Goal: Task Accomplishment & Management: Manage account settings

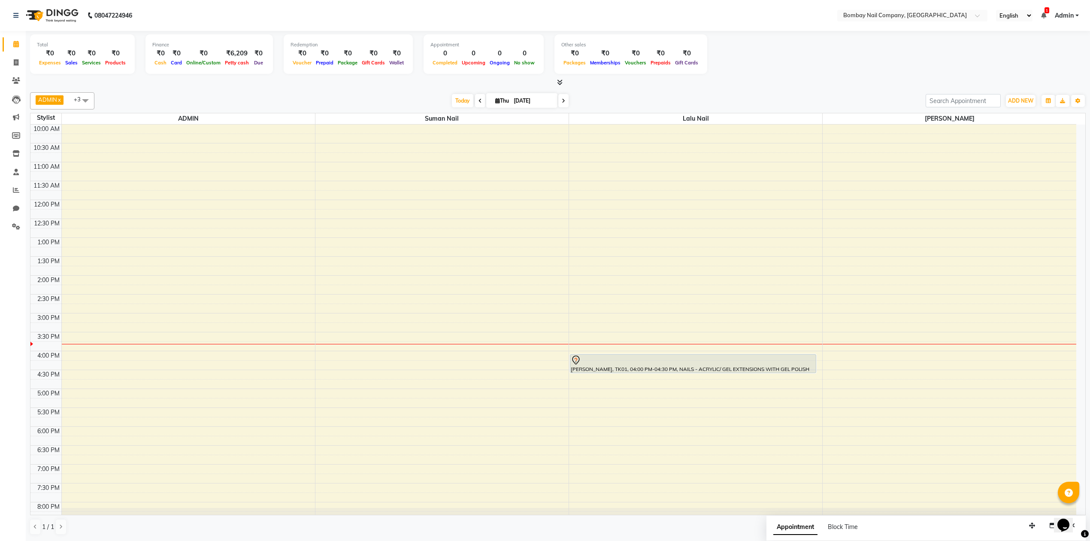
scroll to position [0, 0]
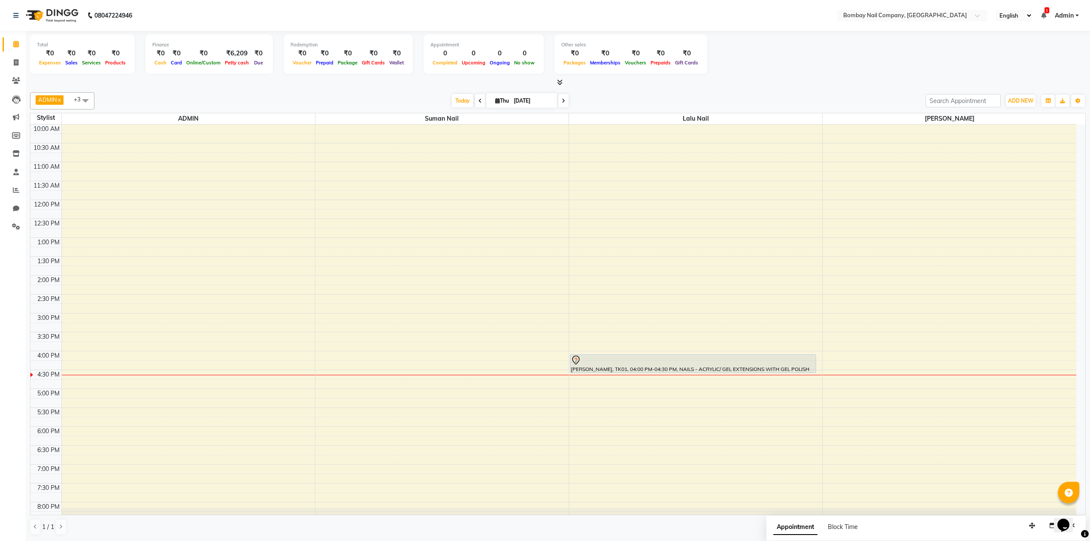
click at [522, 100] on input "[DATE]" at bounding box center [532, 100] width 43 height 13
select select "9"
select select "2025"
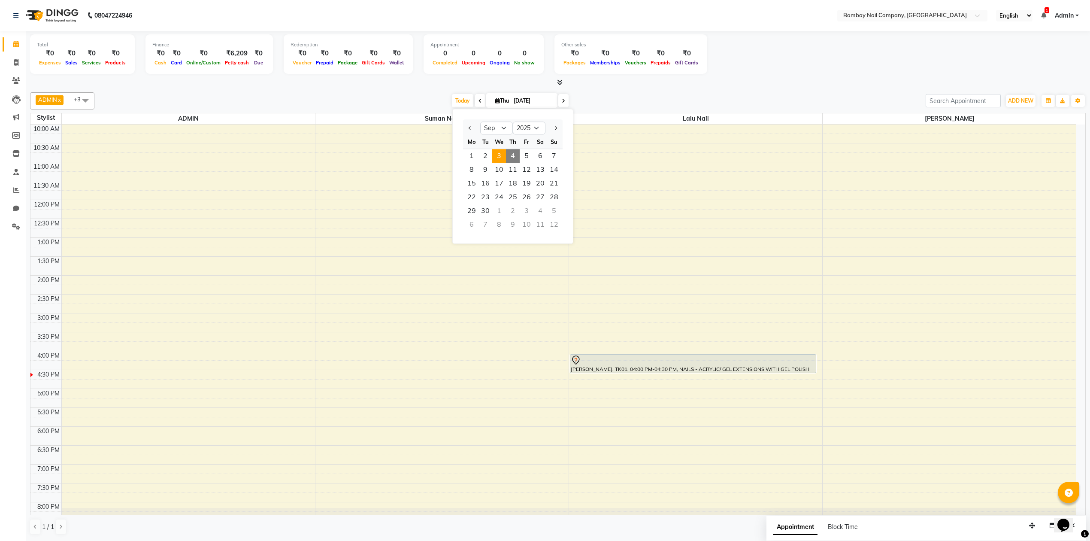
click at [496, 151] on span "3" at bounding box center [499, 156] width 14 height 14
type input "[DATE]"
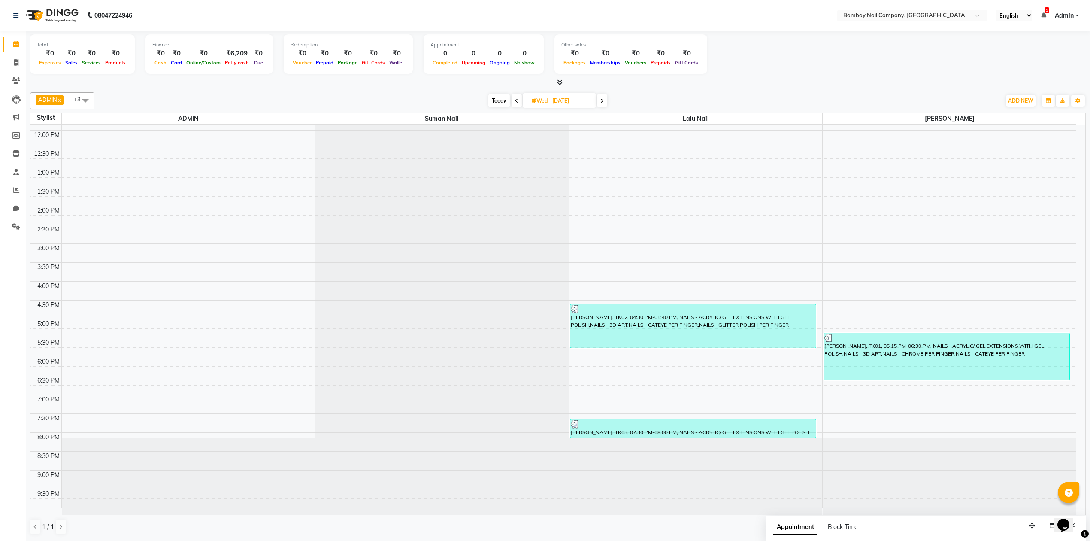
scroll to position [69, 0]
click at [555, 99] on input "[DATE]" at bounding box center [571, 100] width 43 height 13
select select "9"
select select "2025"
click at [554, 153] on span "4" at bounding box center [556, 156] width 14 height 14
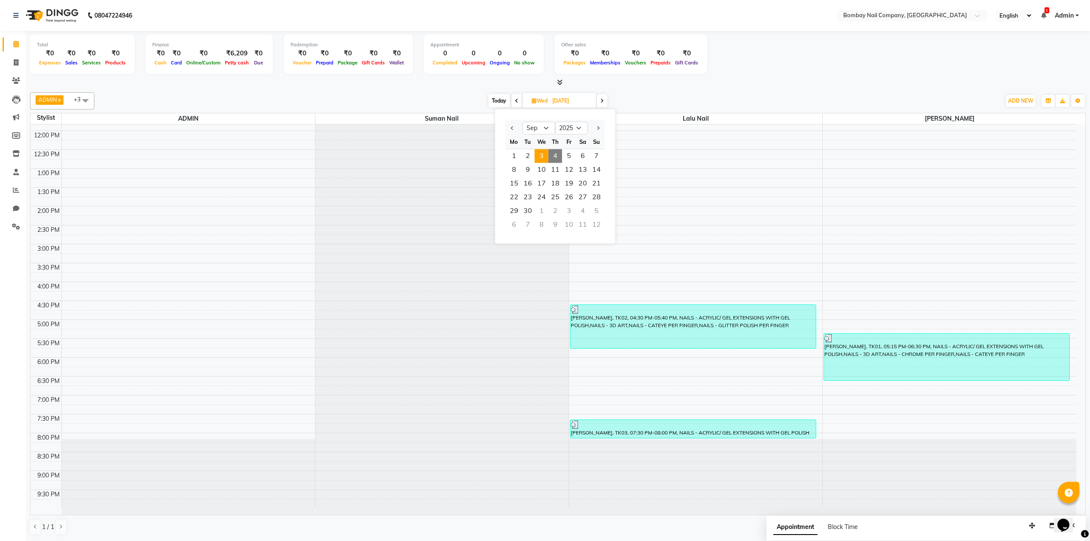
type input "[DATE]"
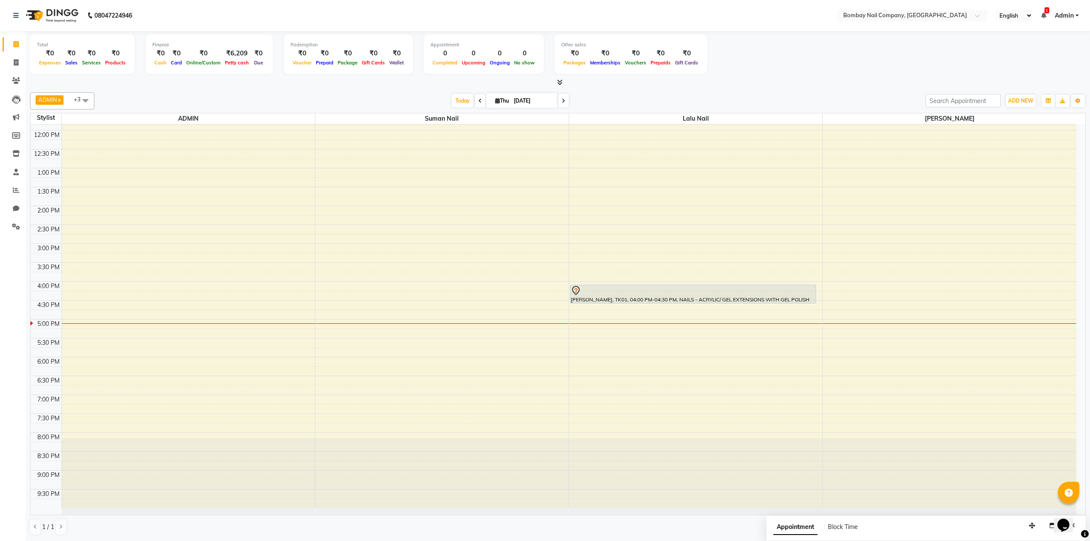
click at [512, 95] on input "[DATE]" at bounding box center [532, 100] width 43 height 13
select select "9"
select select "2025"
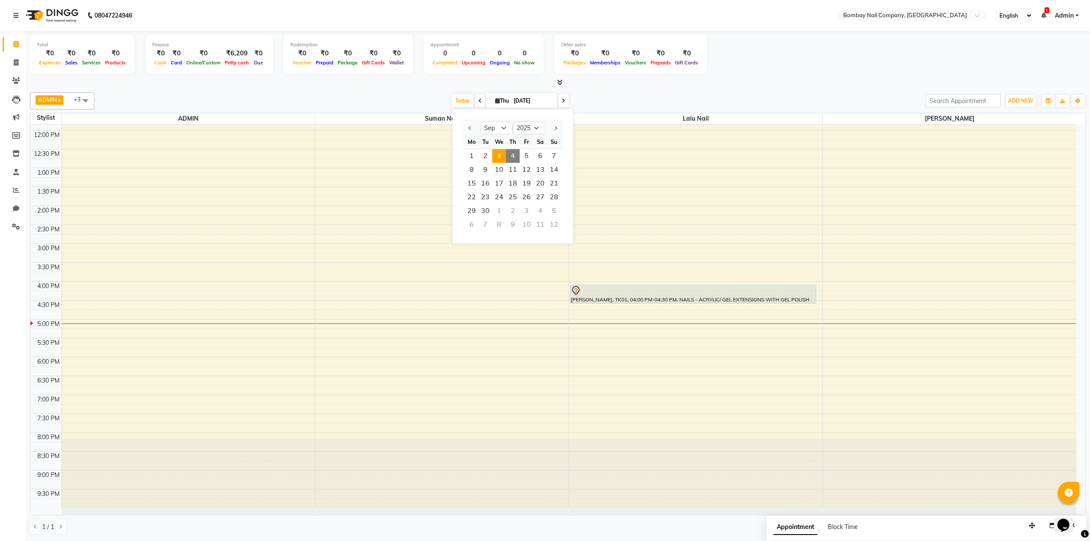
click at [501, 152] on span "3" at bounding box center [499, 156] width 14 height 14
type input "[DATE]"
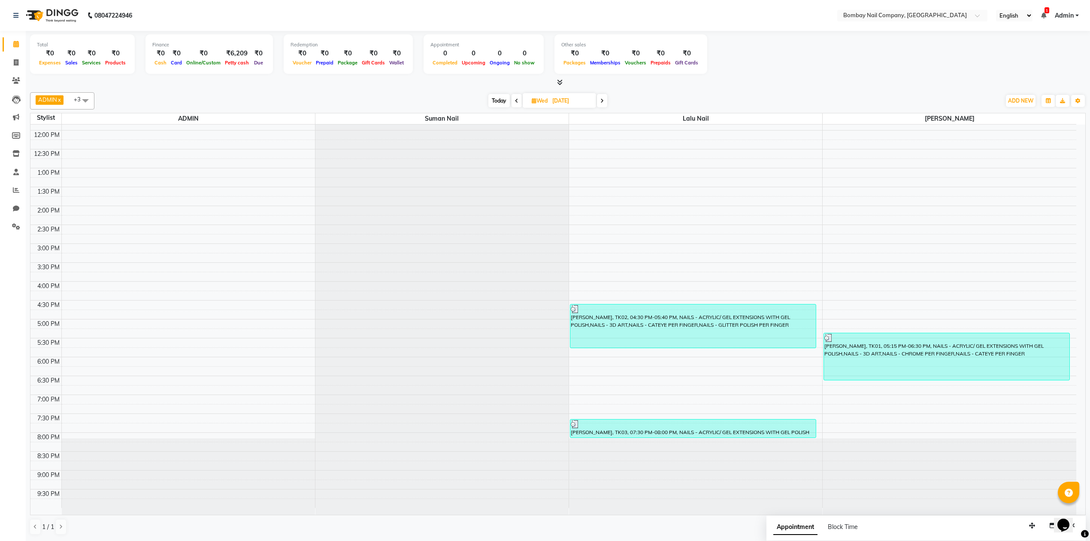
click at [559, 103] on input "[DATE]" at bounding box center [571, 100] width 43 height 13
select select "9"
select select "2025"
click at [555, 153] on span "4" at bounding box center [556, 156] width 14 height 14
type input "[DATE]"
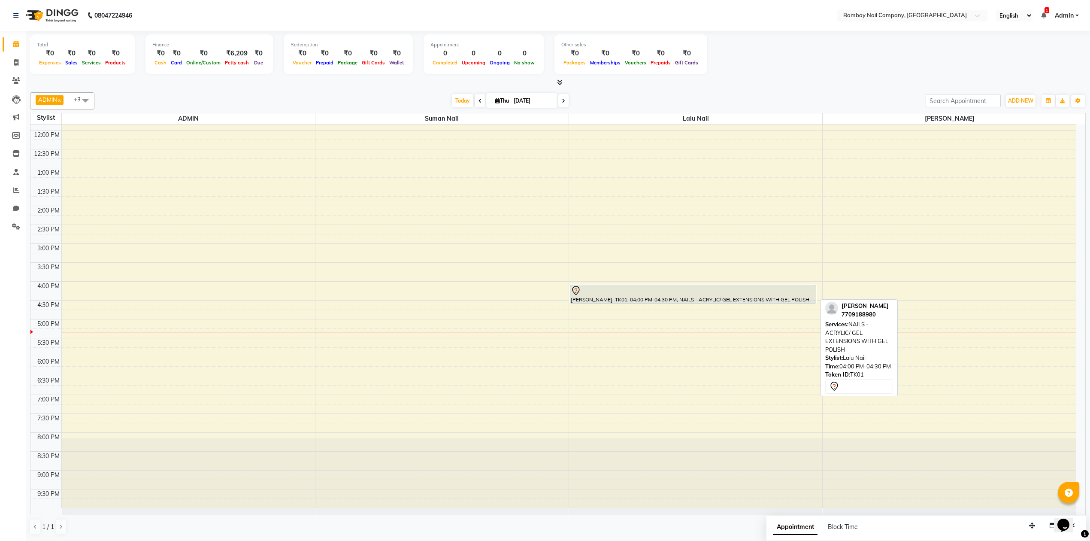
click at [671, 292] on div at bounding box center [693, 290] width 245 height 10
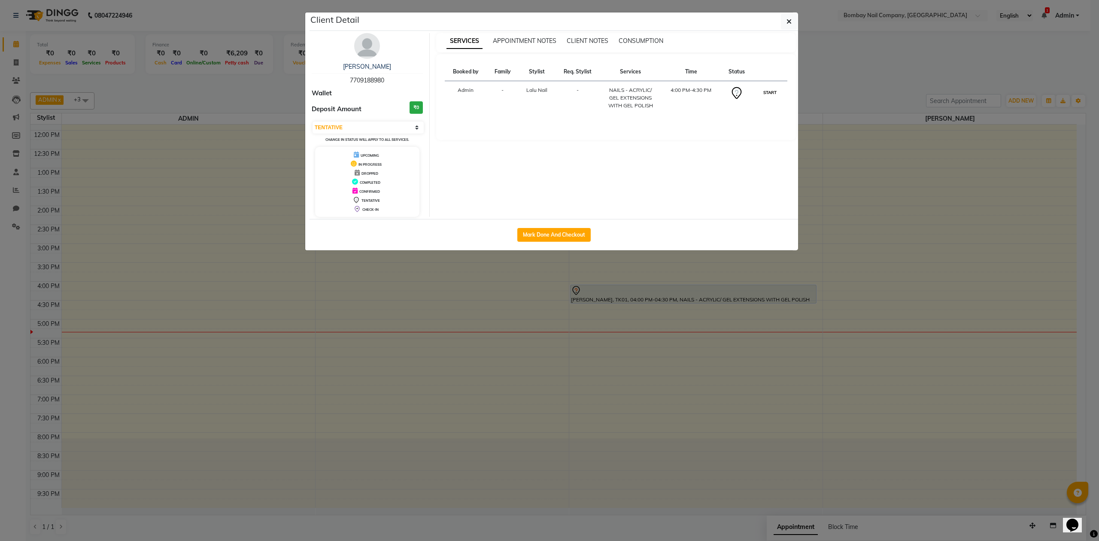
click at [768, 96] on button "START" at bounding box center [770, 92] width 18 height 11
select select "1"
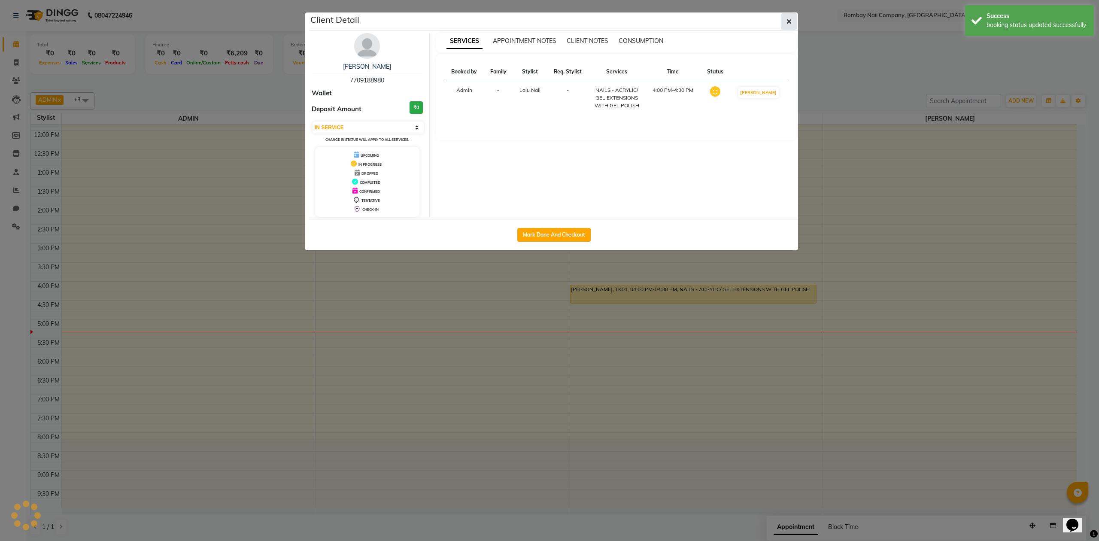
click at [785, 16] on button "button" at bounding box center [789, 21] width 16 height 16
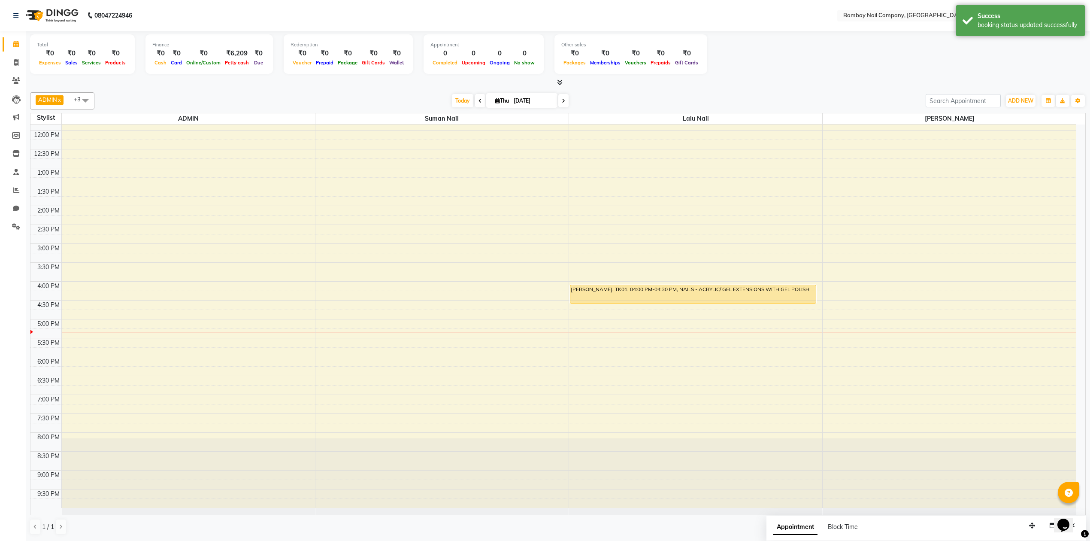
click at [750, 69] on div "Total ₹0 Expenses ₹0 Sales ₹0 Services ₹0 Products Finance ₹0 Cash ₹0 Card ₹0 O…" at bounding box center [558, 55] width 1056 height 42
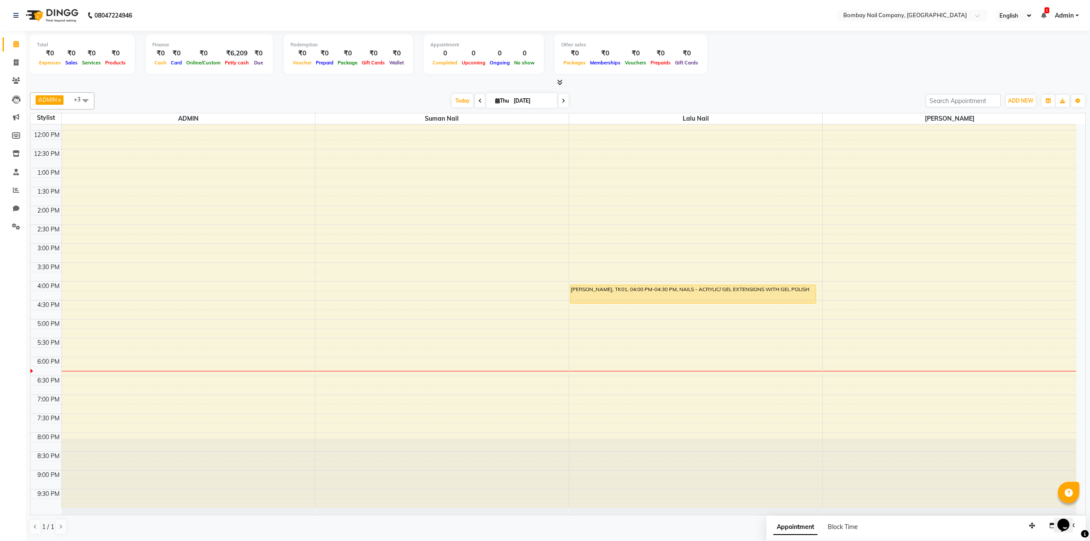
click at [536, 98] on input "[DATE]" at bounding box center [532, 100] width 43 height 13
select select "9"
select select "2025"
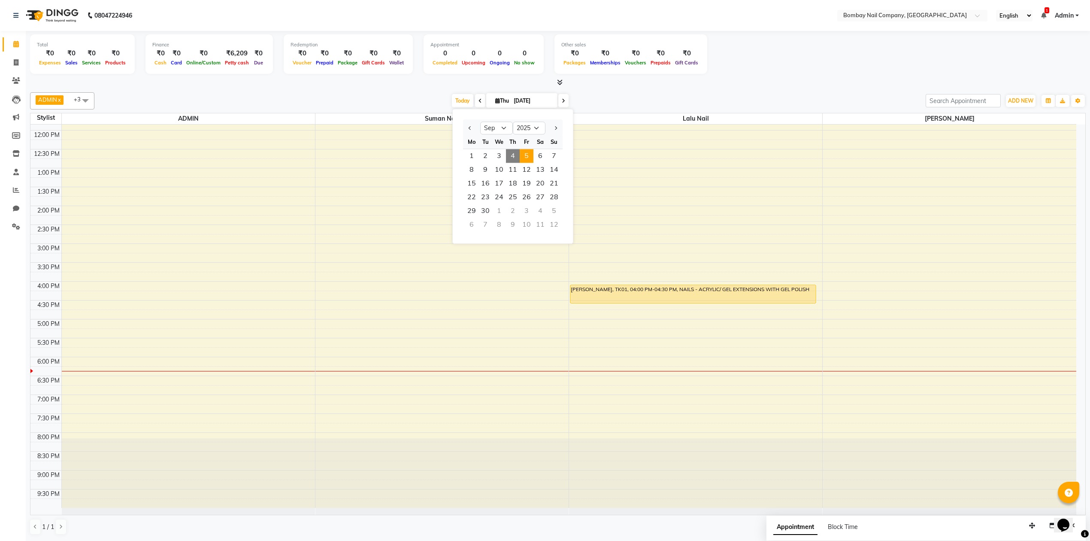
click at [525, 154] on span "5" at bounding box center [527, 156] width 14 height 14
type input "[DATE]"
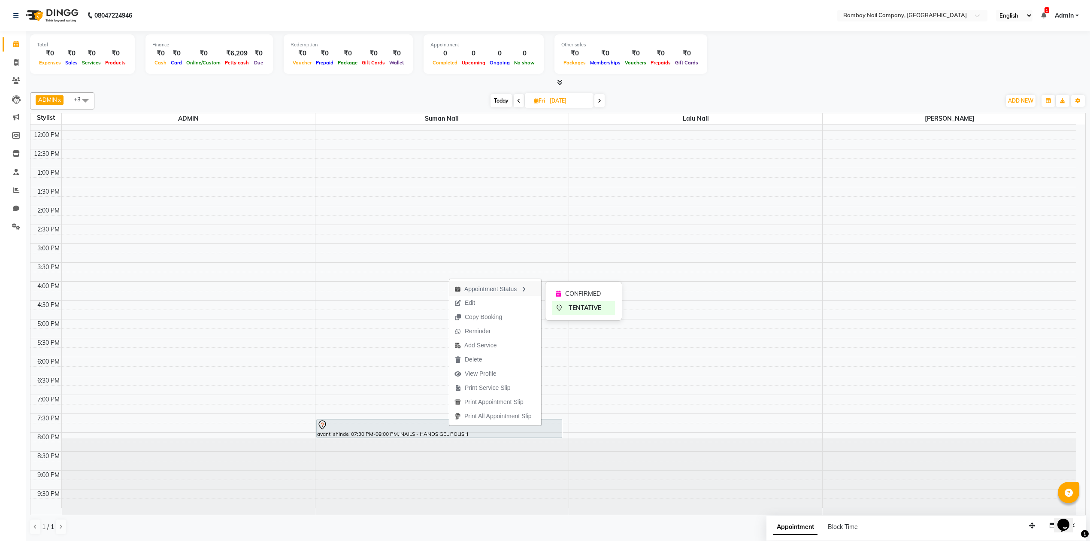
click at [509, 285] on div "Appointment Status" at bounding box center [495, 288] width 92 height 15
click at [511, 301] on button "Edit" at bounding box center [524, 301] width 92 height 14
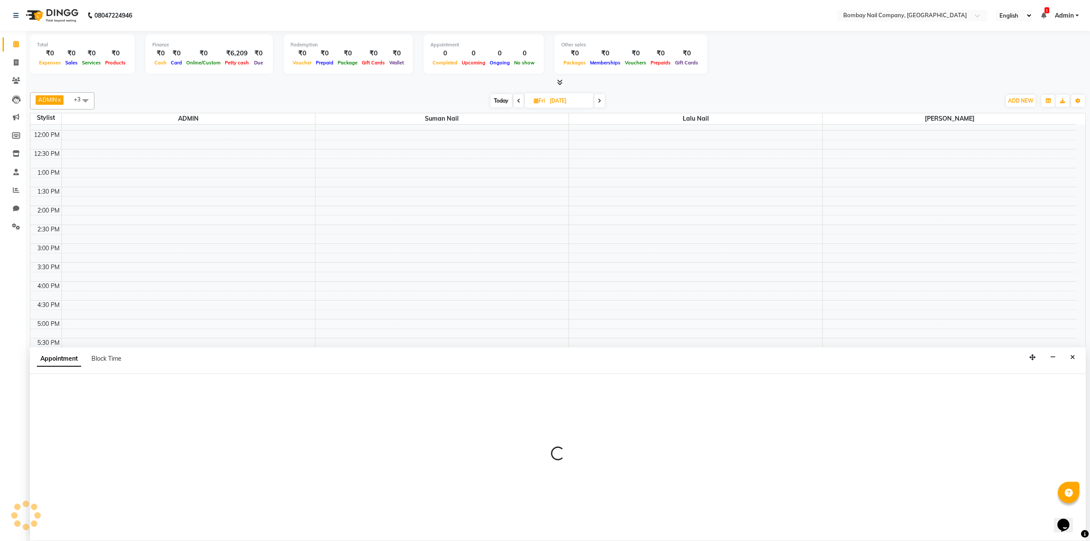
select select "tentative"
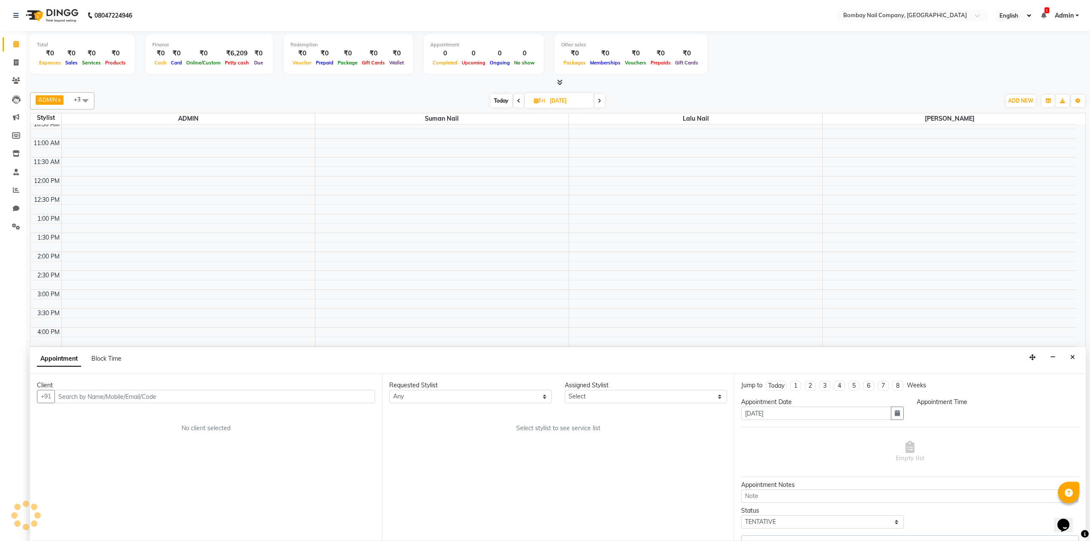
select select "90121"
select select "1170"
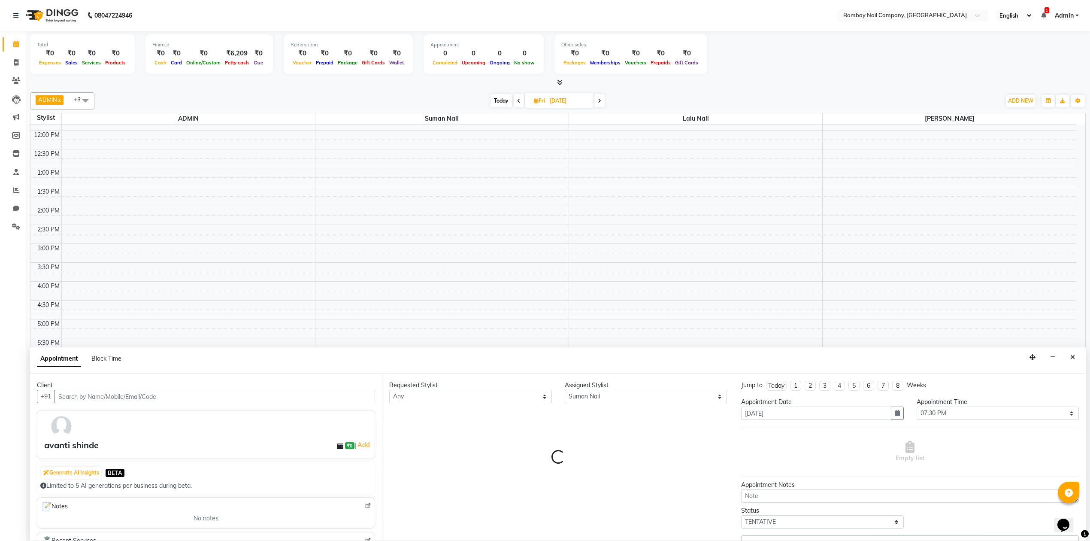
select select "4433"
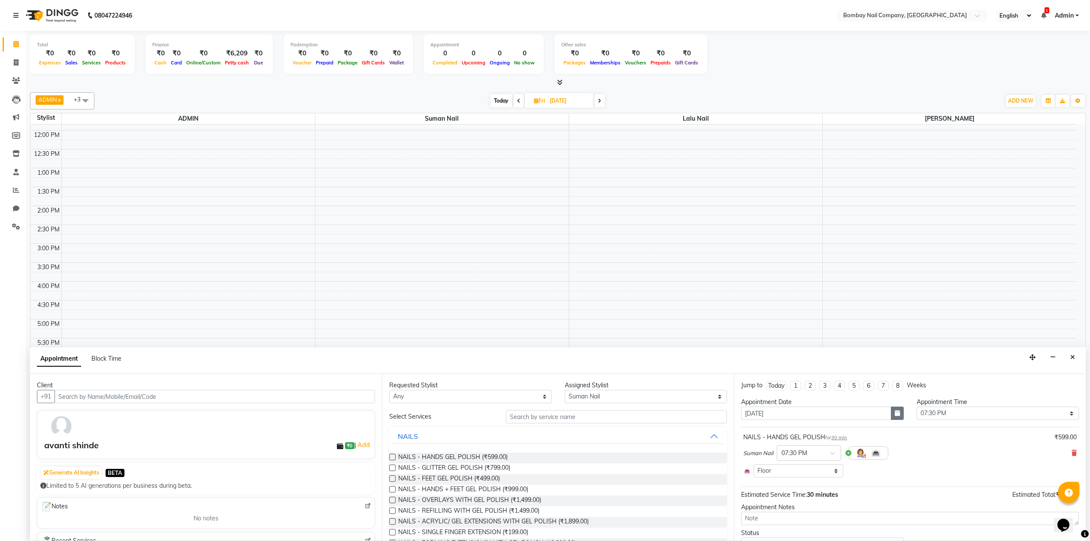
click at [895, 416] on icon "button" at bounding box center [897, 413] width 5 height 6
click at [792, 459] on div "4" at bounding box center [792, 458] width 14 height 14
type input "[DATE]"
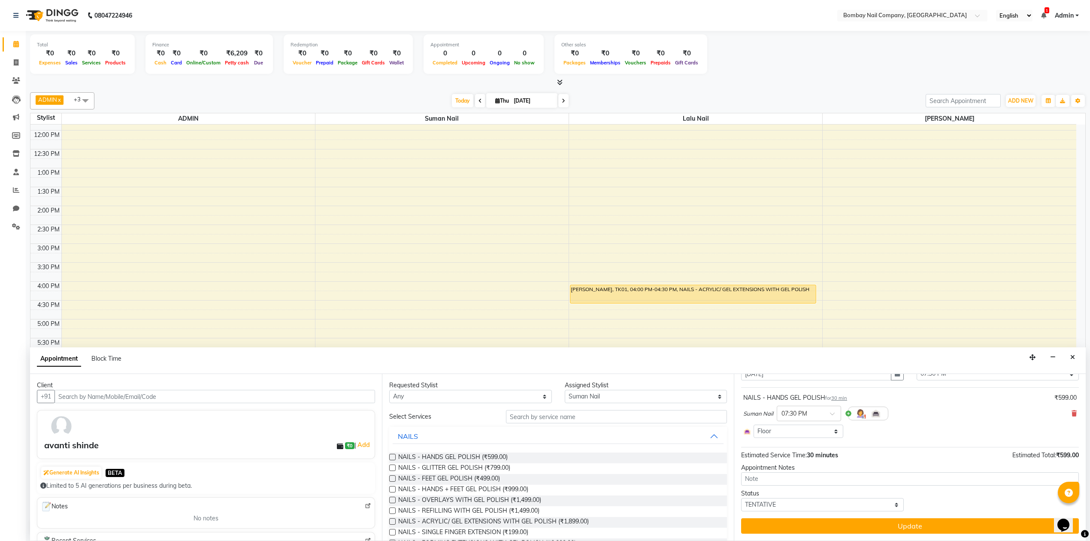
scroll to position [0, 0]
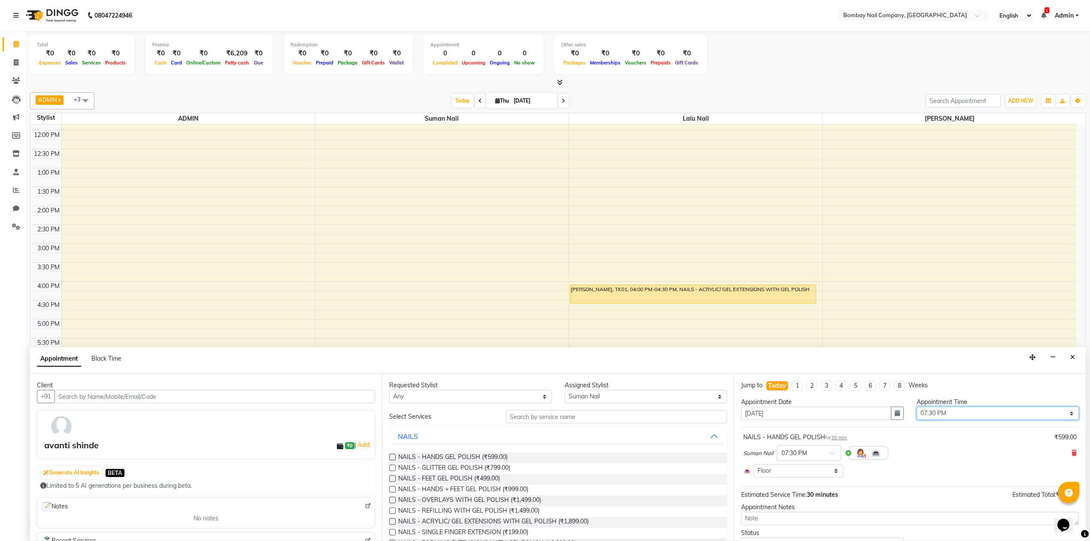
click at [950, 413] on select "Select 11:00 AM 11:15 AM 11:30 AM 11:45 AM 12:00 PM 12:15 PM 12:30 PM 12:45 PM …" at bounding box center [998, 413] width 163 height 13
select select "1095"
click at [917, 407] on select "Select 11:00 AM 11:15 AM 11:30 AM 11:45 AM 12:00 PM 12:15 PM 12:30 PM 12:45 PM …" at bounding box center [998, 413] width 163 height 13
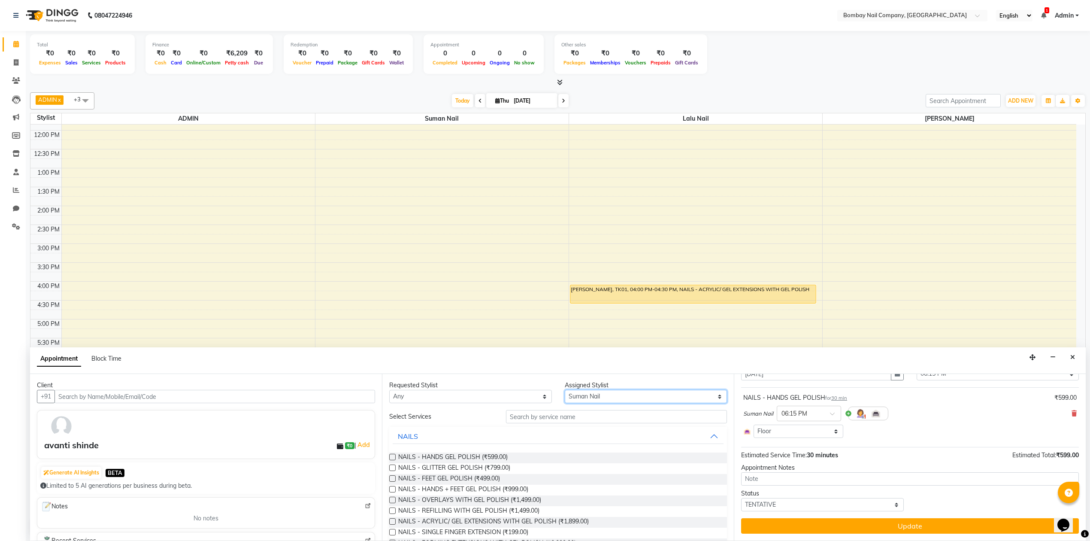
click at [632, 398] on select "Select ADMIN Lalu Nail Sanjay Nail [PERSON_NAME] Nail" at bounding box center [646, 396] width 163 height 13
select select "90119"
click at [565, 390] on select "Select ADMIN Lalu Nail Sanjay Nail [PERSON_NAME] Nail" at bounding box center [646, 396] width 163 height 13
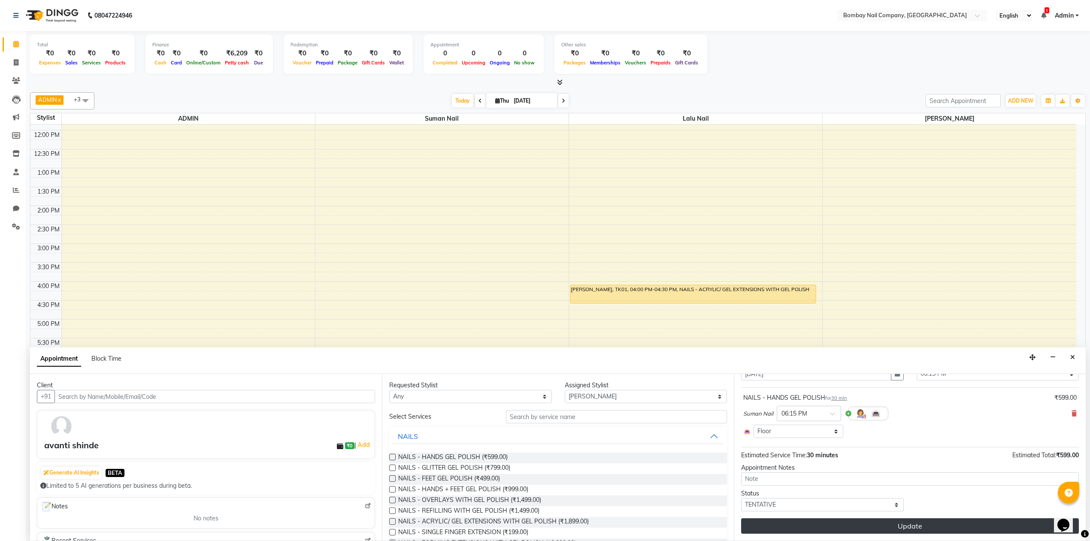
click at [827, 523] on button "Update" at bounding box center [910, 525] width 338 height 15
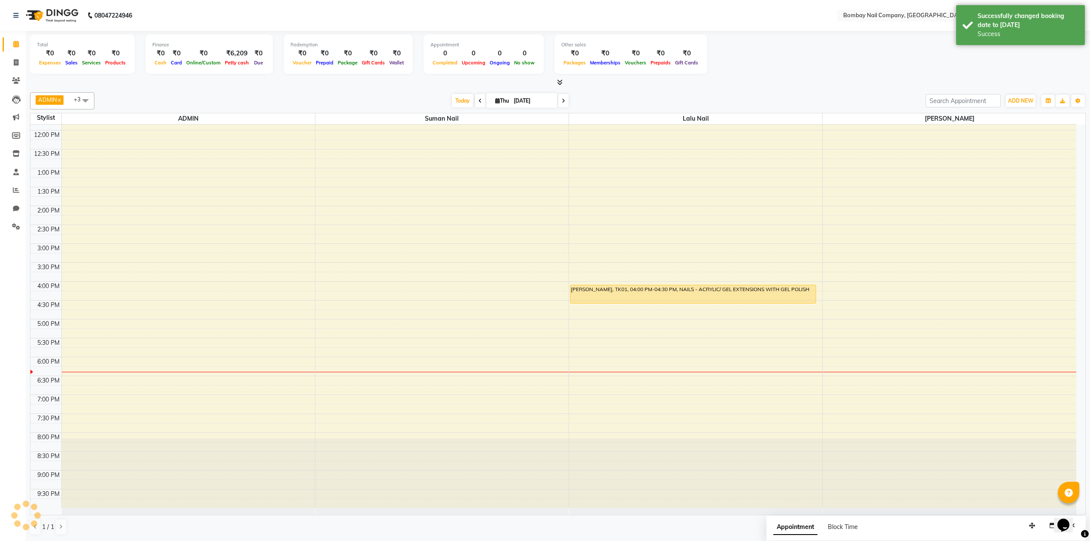
scroll to position [0, 0]
click at [525, 101] on input "[DATE]" at bounding box center [532, 100] width 43 height 13
select select "9"
select select "2025"
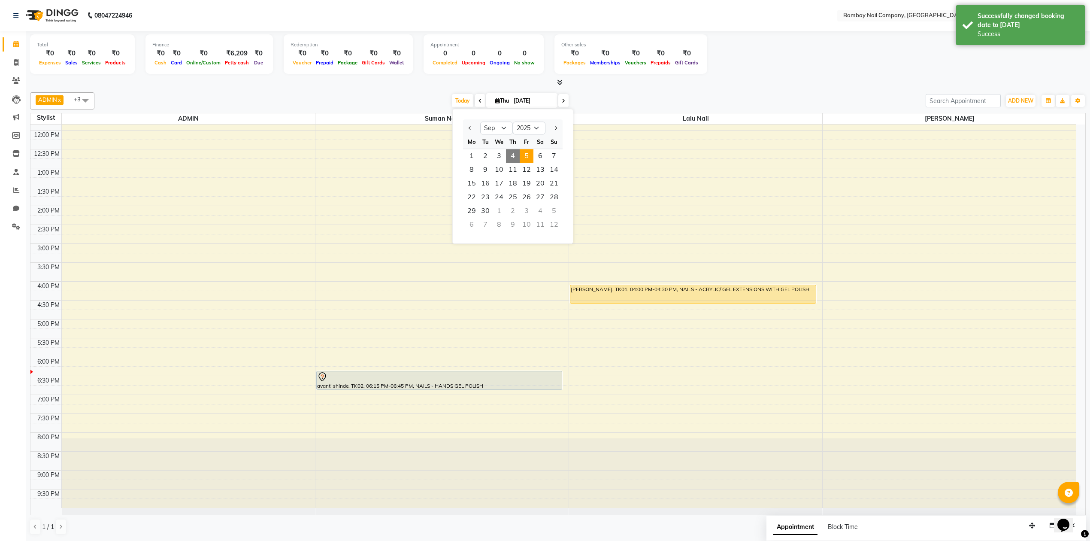
click at [522, 153] on span "5" at bounding box center [527, 156] width 14 height 14
type input "[DATE]"
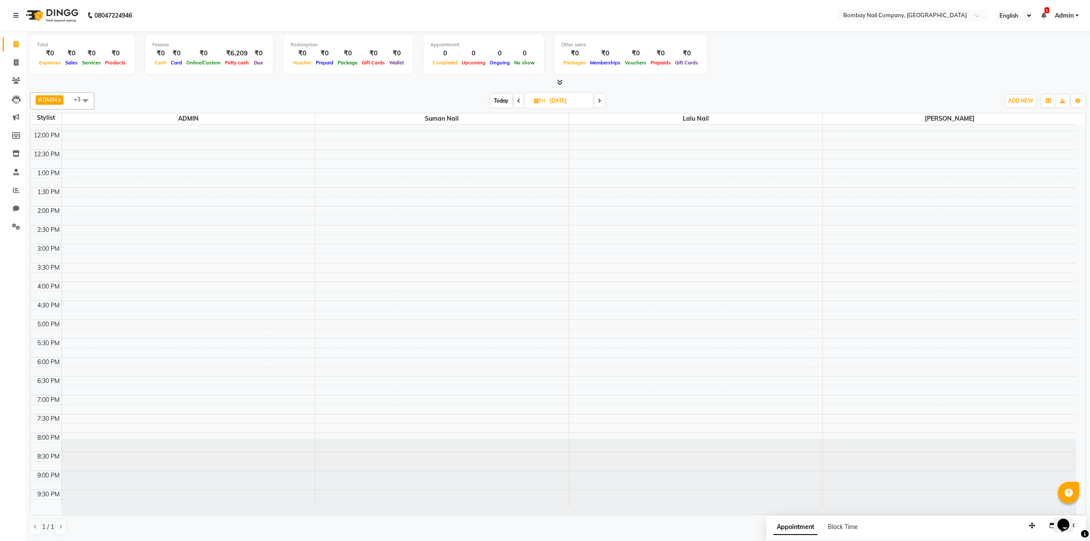
scroll to position [0, 0]
click at [562, 93] on span "[DATE]" at bounding box center [559, 100] width 69 height 15
click at [564, 98] on input "[DATE]" at bounding box center [568, 100] width 43 height 13
select select "9"
select select "2025"
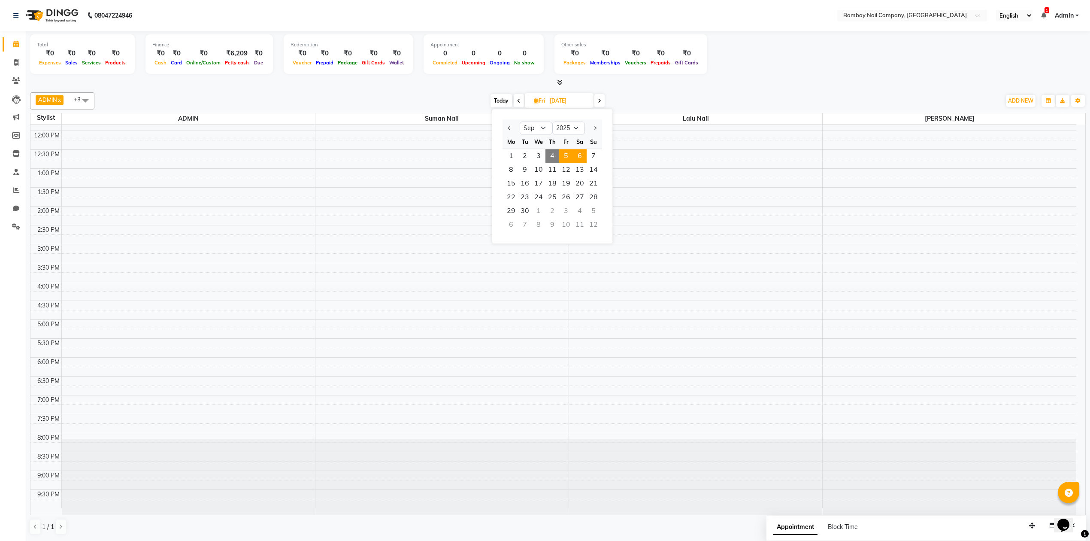
click at [582, 152] on span "6" at bounding box center [580, 156] width 14 height 14
type input "[DATE]"
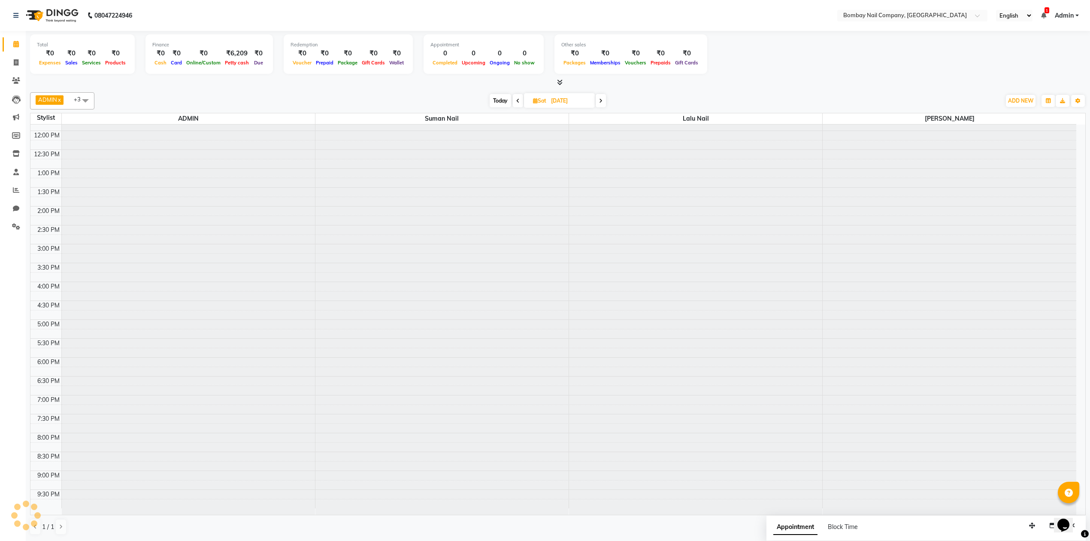
scroll to position [70, 0]
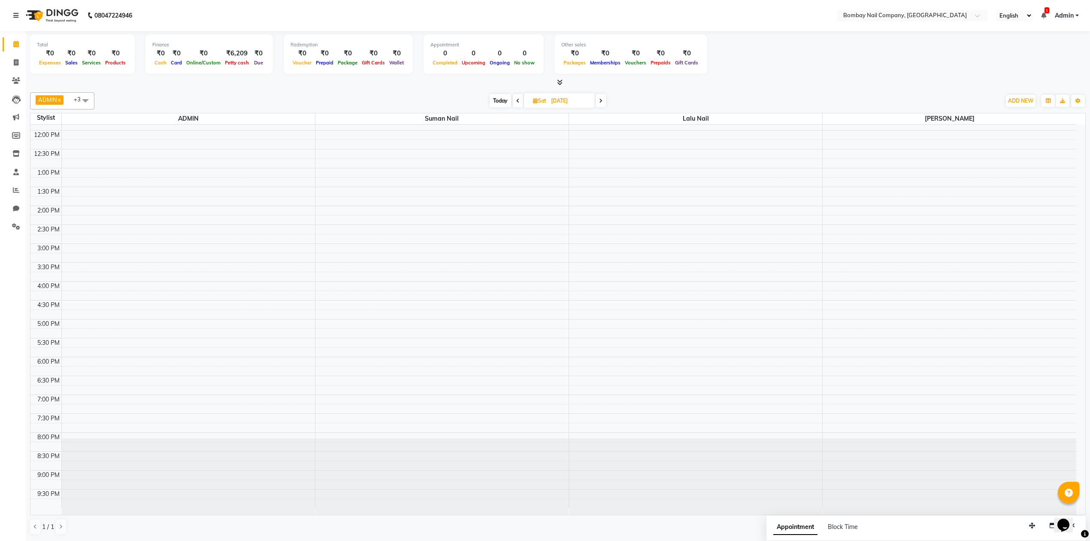
click at [576, 97] on input "[DATE]" at bounding box center [570, 100] width 43 height 13
select select "9"
select select "2025"
click at [593, 153] on span "7" at bounding box center [595, 156] width 14 height 14
type input "[DATE]"
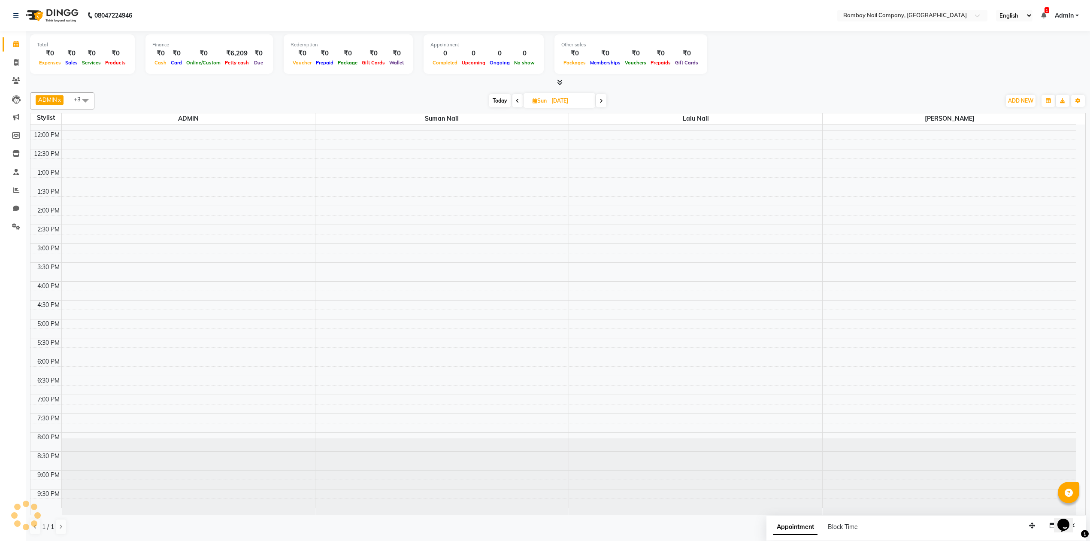
click at [562, 101] on input "[DATE]" at bounding box center [570, 100] width 43 height 13
select select "9"
select select "2025"
click at [516, 165] on span "8" at bounding box center [513, 170] width 14 height 14
type input "[DATE]"
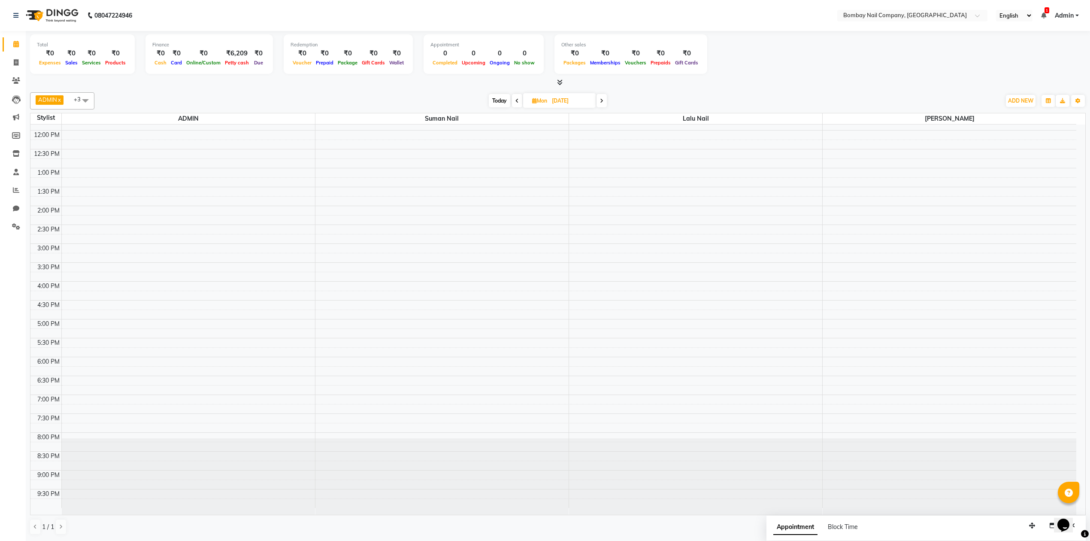
click at [561, 100] on input "[DATE]" at bounding box center [570, 100] width 43 height 13
select select "9"
select select "2025"
click at [530, 164] on span "9" at bounding box center [527, 170] width 14 height 14
type input "[DATE]"
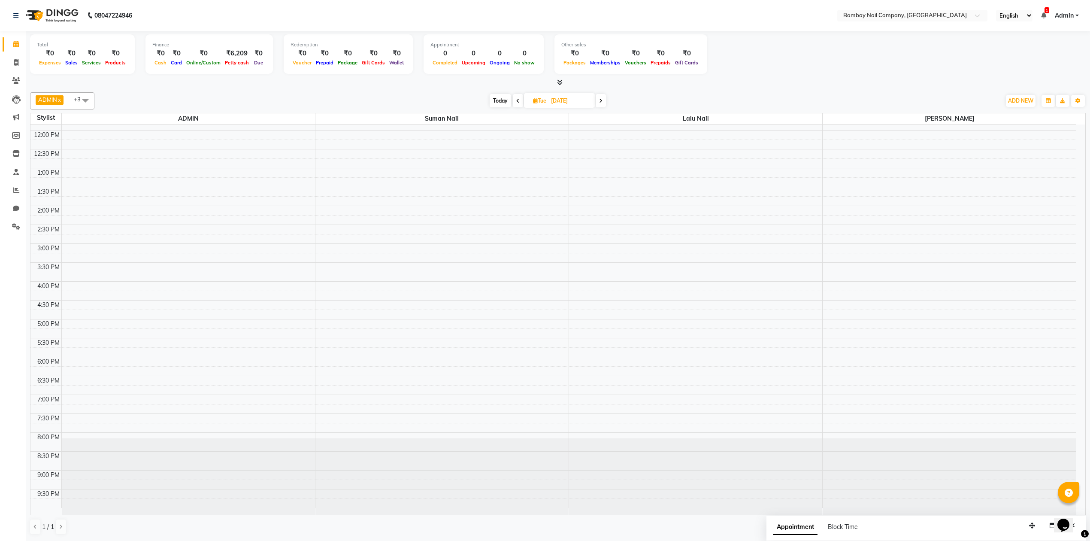
click at [562, 100] on input "[DATE]" at bounding box center [570, 100] width 43 height 13
select select "9"
select select "2025"
click at [543, 164] on span "10" at bounding box center [540, 170] width 14 height 14
type input "[DATE]"
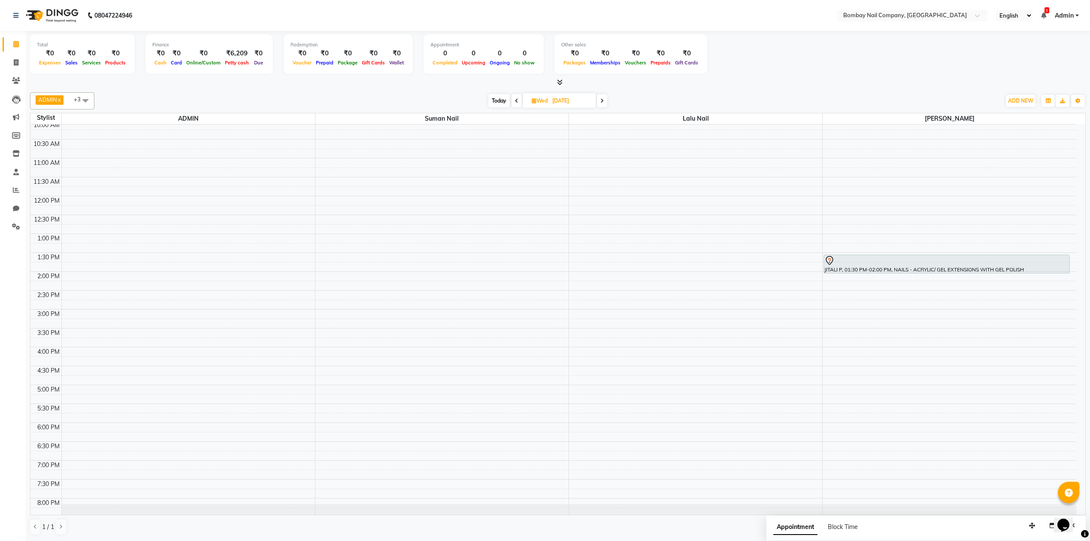
scroll to position [0, 0]
click at [584, 97] on input "[DATE]" at bounding box center [571, 100] width 43 height 13
select select "9"
select select "2025"
click at [544, 157] on span "3" at bounding box center [542, 156] width 14 height 14
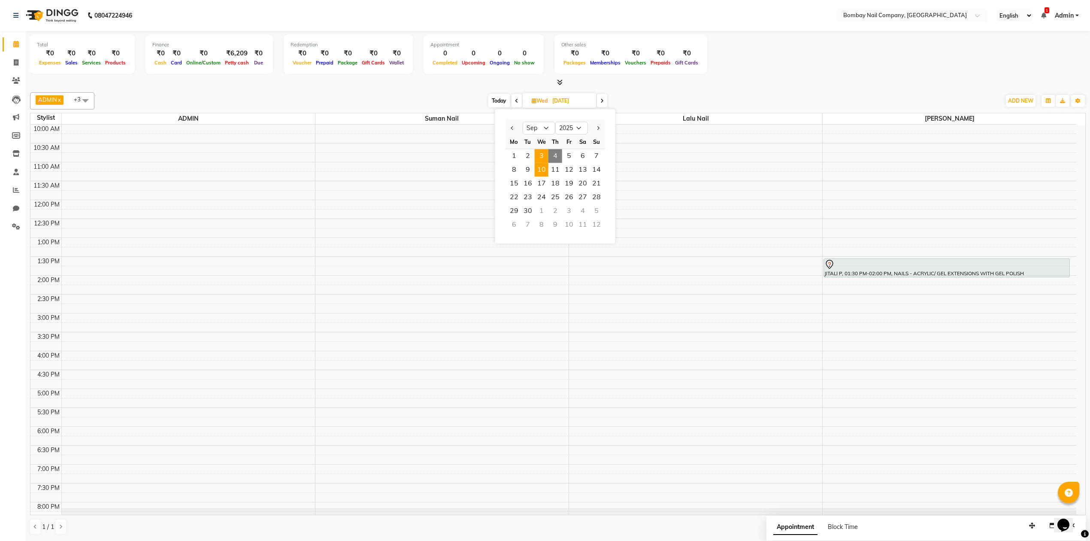
type input "[DATE]"
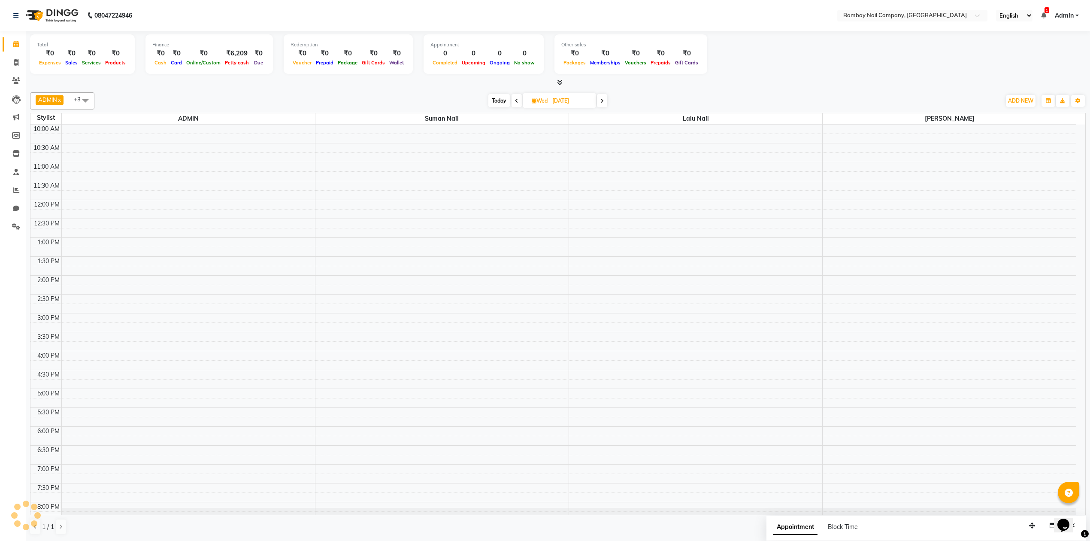
scroll to position [70, 0]
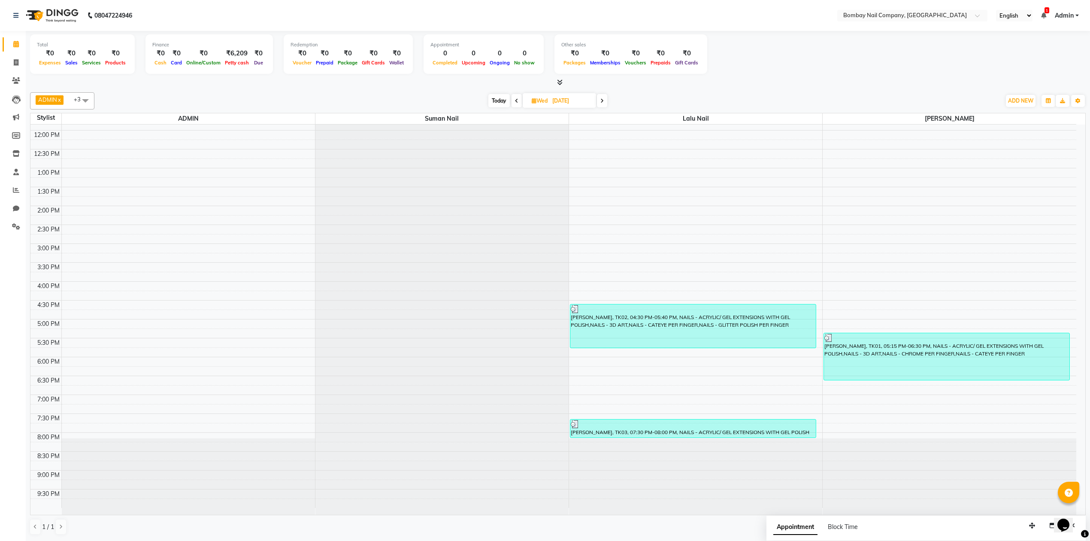
click at [553, 103] on input "[DATE]" at bounding box center [571, 100] width 43 height 13
select select "9"
select select "2025"
click at [557, 152] on span "4" at bounding box center [556, 156] width 14 height 14
type input "[DATE]"
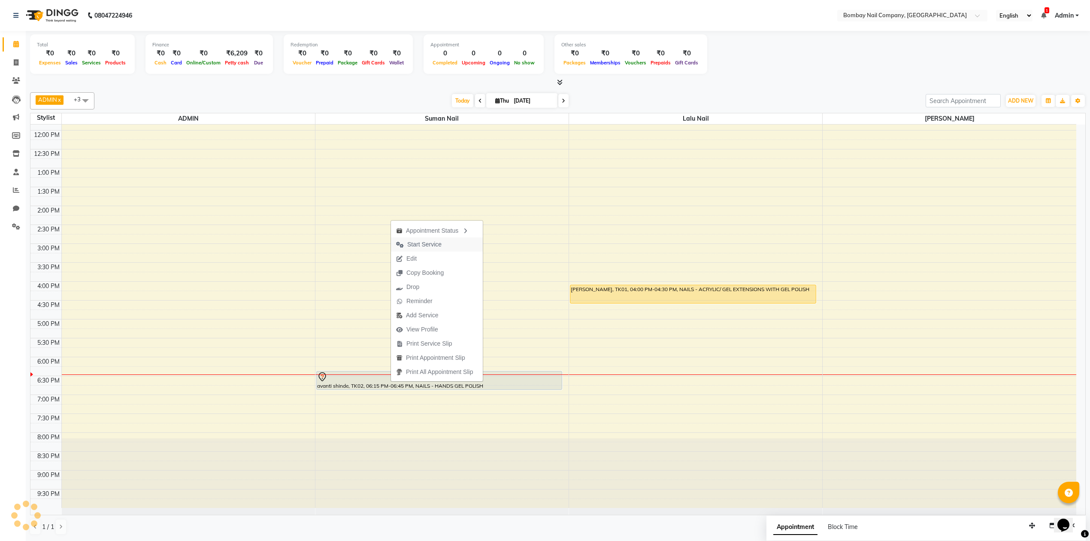
click at [438, 241] on span "Start Service" at bounding box center [424, 244] width 34 height 9
